Goal: Information Seeking & Learning: Learn about a topic

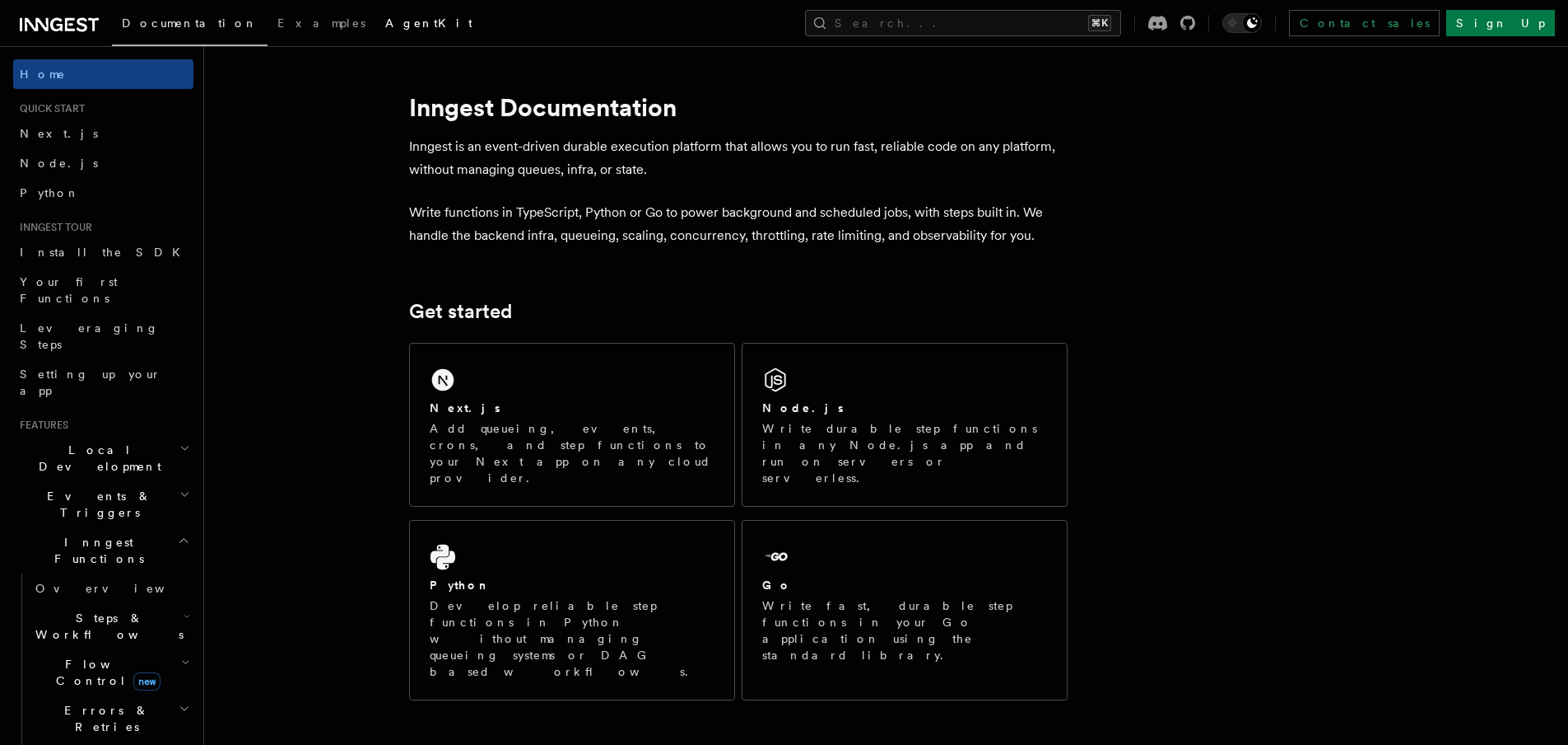
click at [375, 34] on link "AgentKit" at bounding box center [429, 25] width 107 height 40
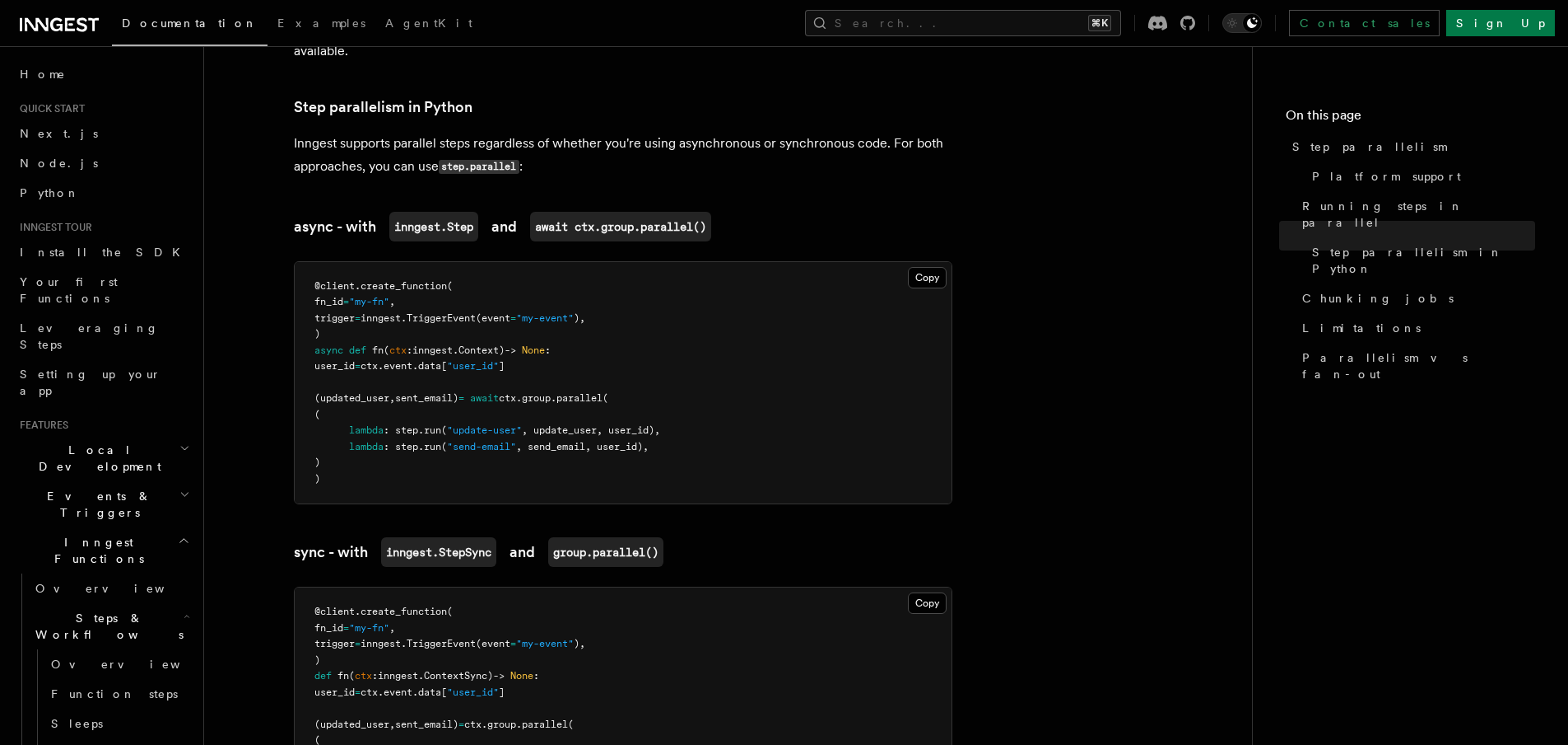
scroll to position [1113, 0]
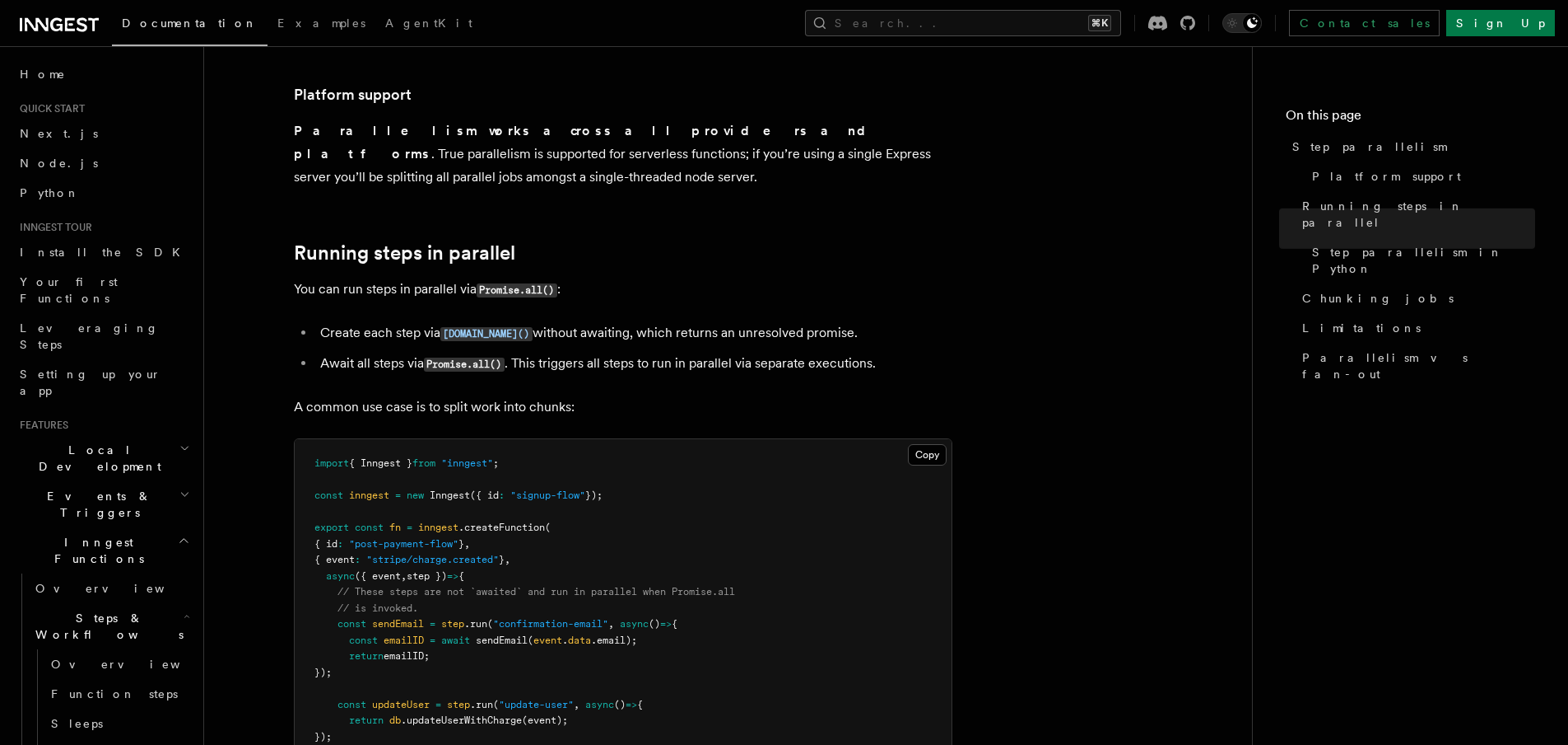
scroll to position [165, 0]
